Goal: Information Seeking & Learning: Learn about a topic

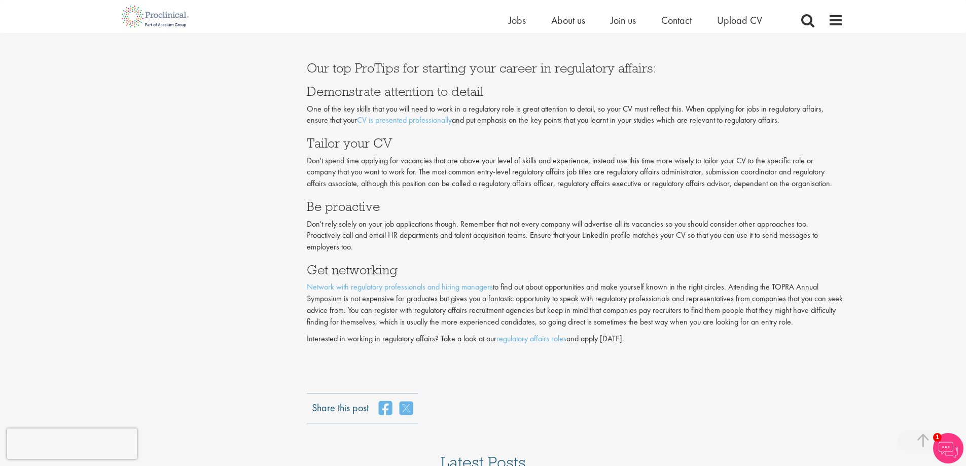
scroll to position [2029, 0]
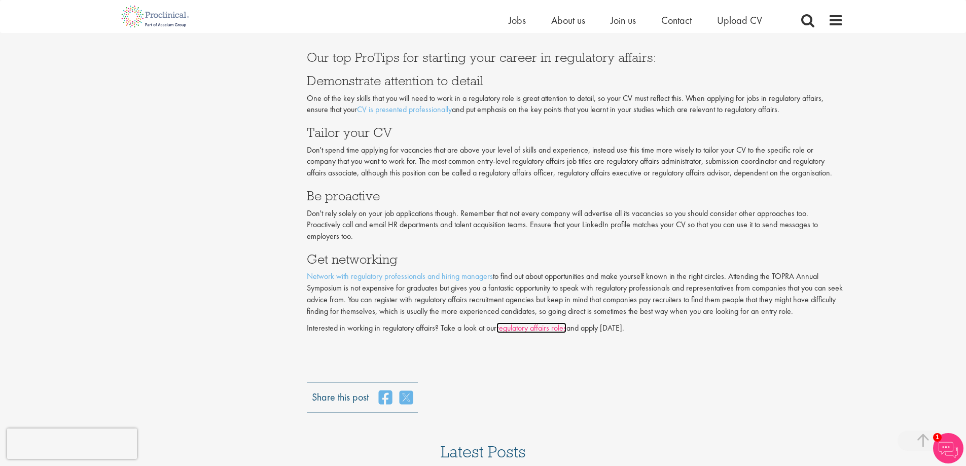
click at [552, 327] on link "regulatory affairs roles" at bounding box center [532, 328] width 70 height 11
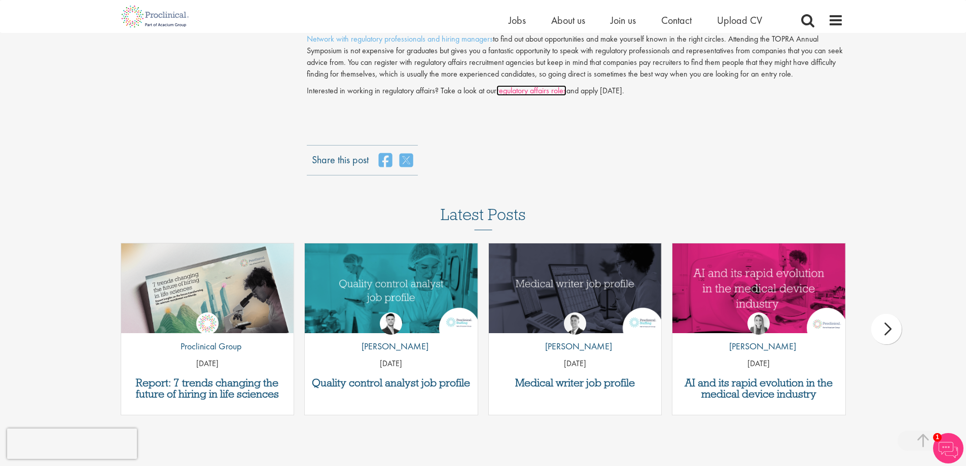
scroll to position [2283, 0]
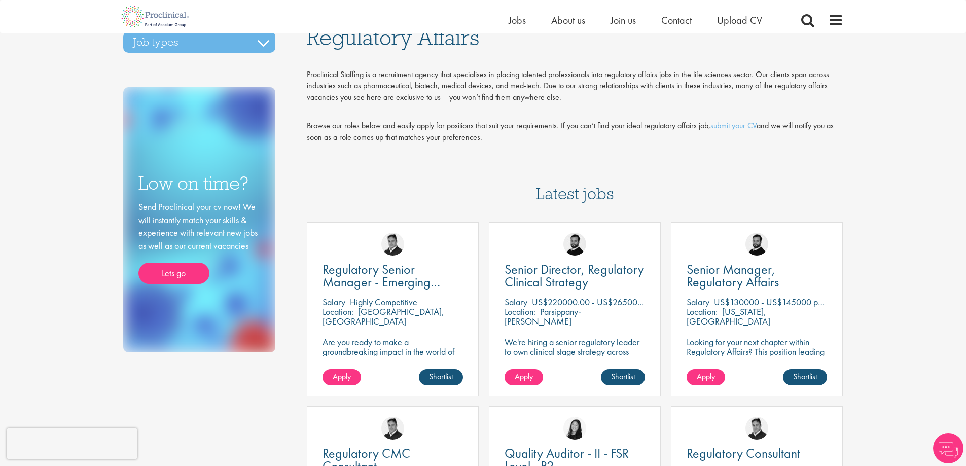
scroll to position [51, 0]
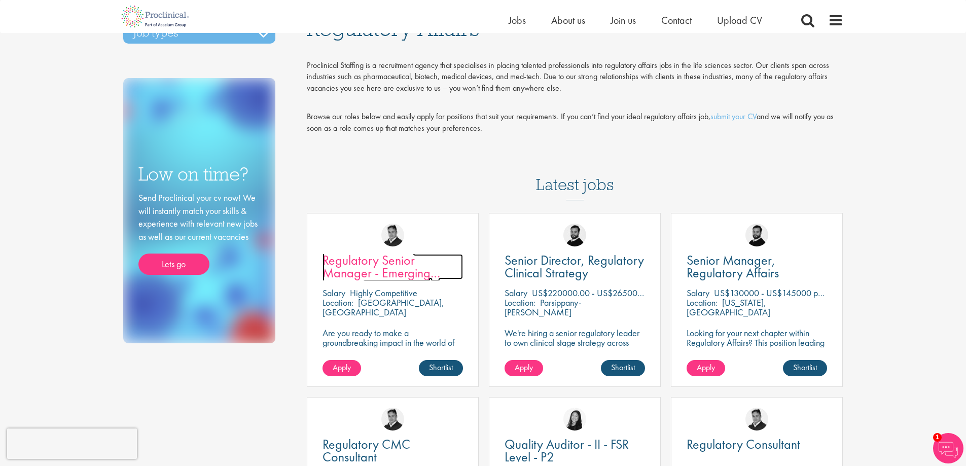
click at [392, 276] on span "Regulatory Senior Manager - Emerging Markets" at bounding box center [382, 273] width 118 height 43
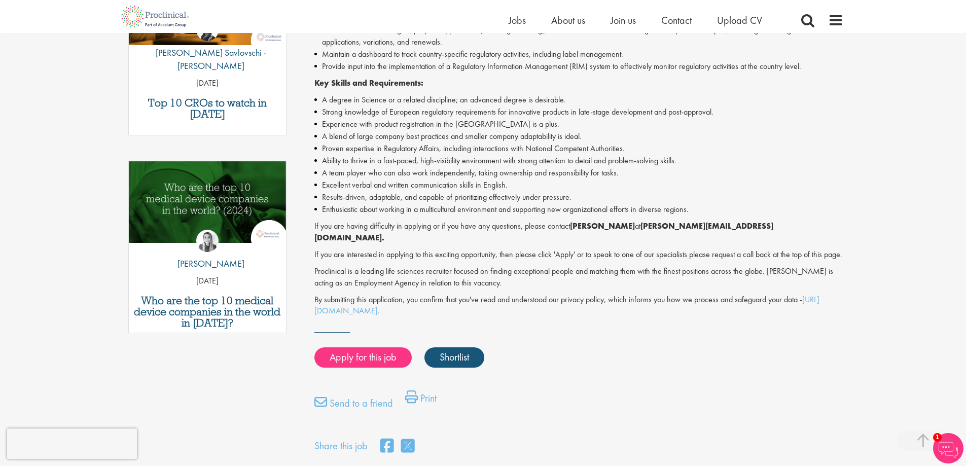
scroll to position [406, 0]
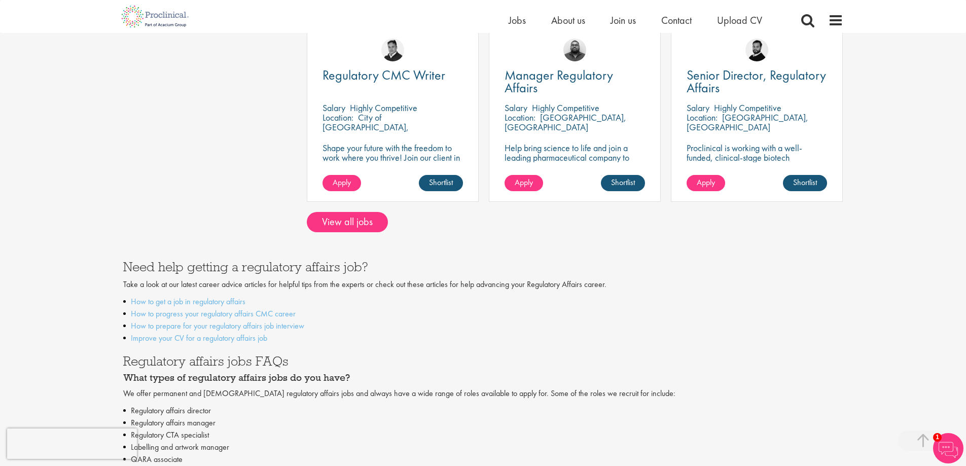
scroll to position [609, 0]
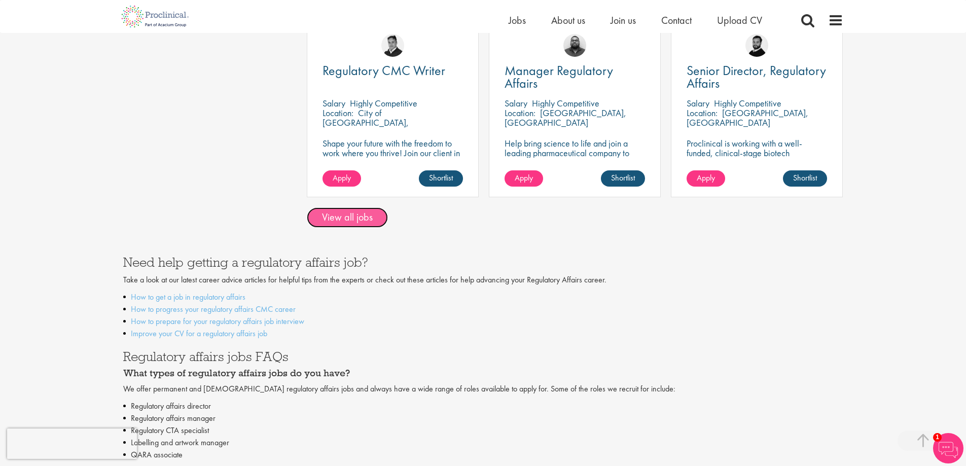
click at [355, 221] on link "View all jobs" at bounding box center [347, 217] width 81 height 20
